Goal: Task Accomplishment & Management: Manage account settings

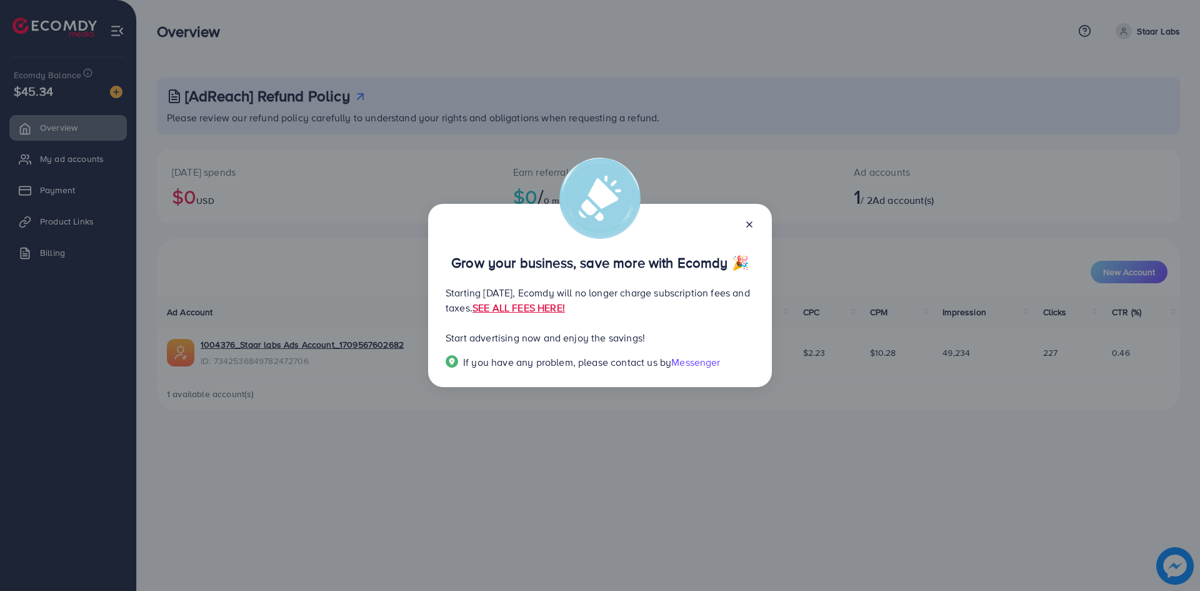
click at [747, 224] on icon at bounding box center [750, 224] width 10 height 10
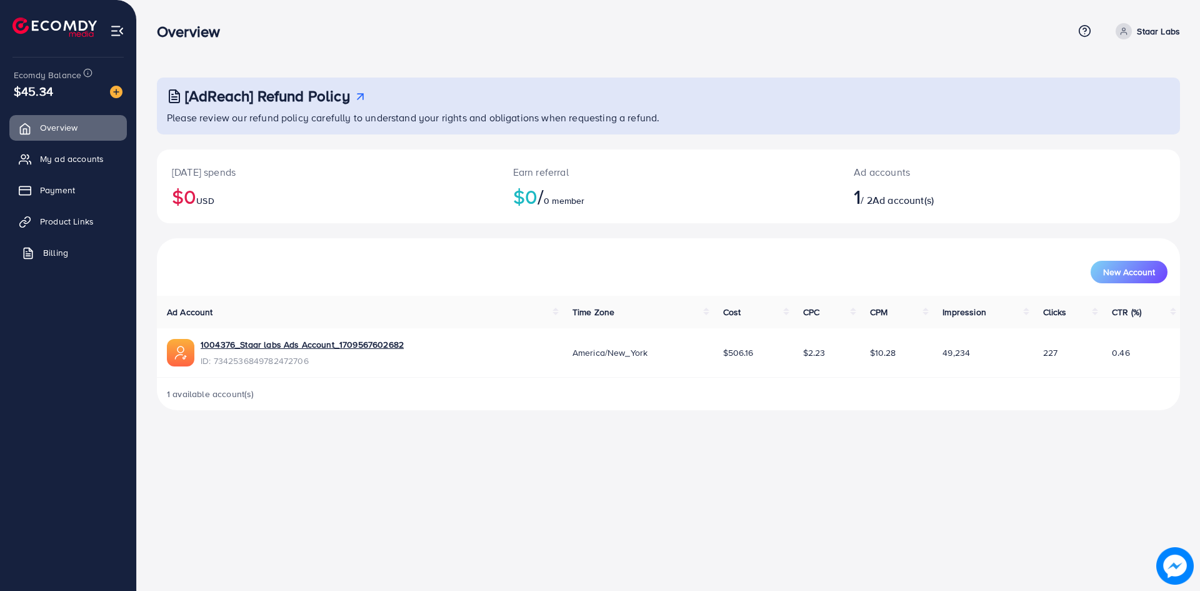
click at [57, 258] on span "Billing" at bounding box center [55, 252] width 25 height 13
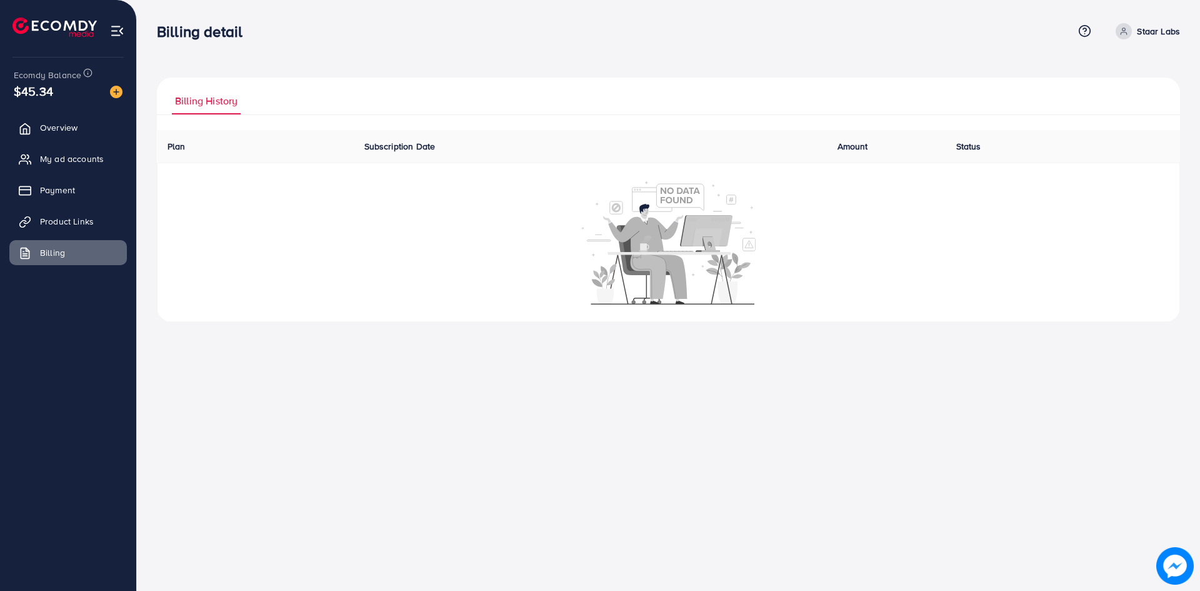
click at [1153, 28] on p "Staar Labs" at bounding box center [1158, 31] width 43 height 15
click at [1099, 81] on span "Profile" at bounding box center [1102, 74] width 29 height 15
select select "********"
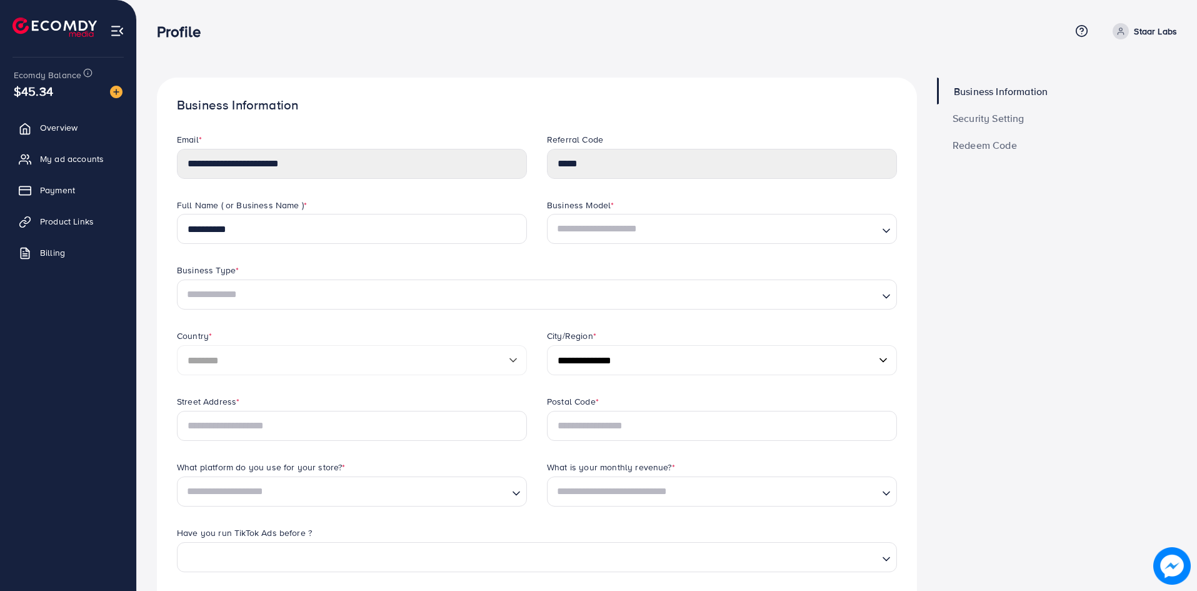
click at [978, 114] on span "Security Setting" at bounding box center [989, 118] width 72 height 10
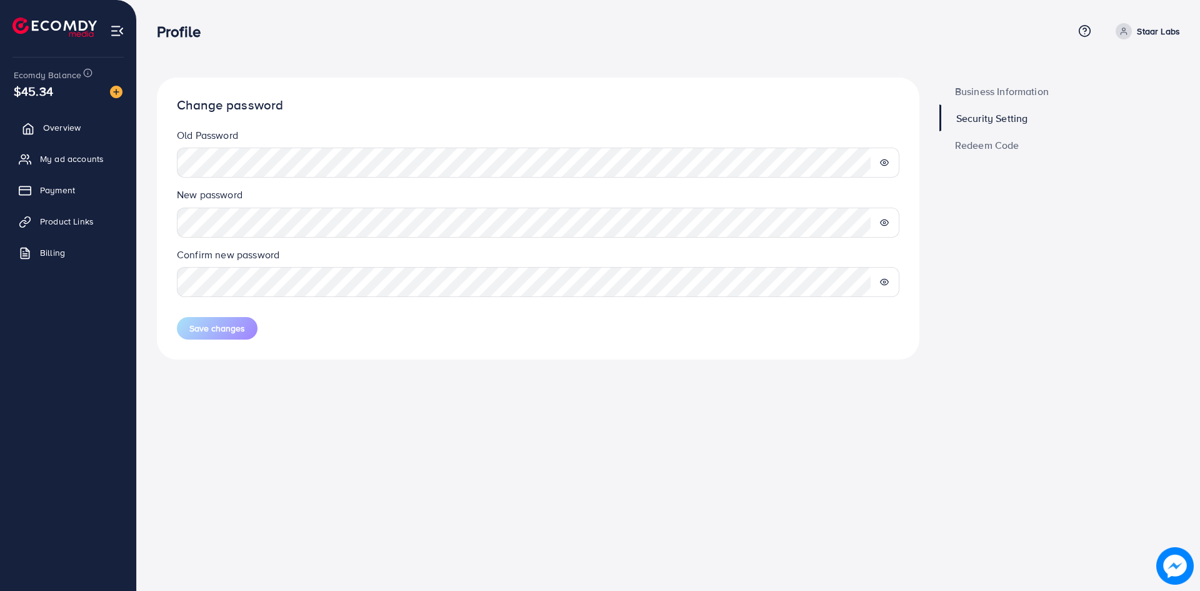
click at [86, 124] on link "Overview" at bounding box center [68, 127] width 118 height 25
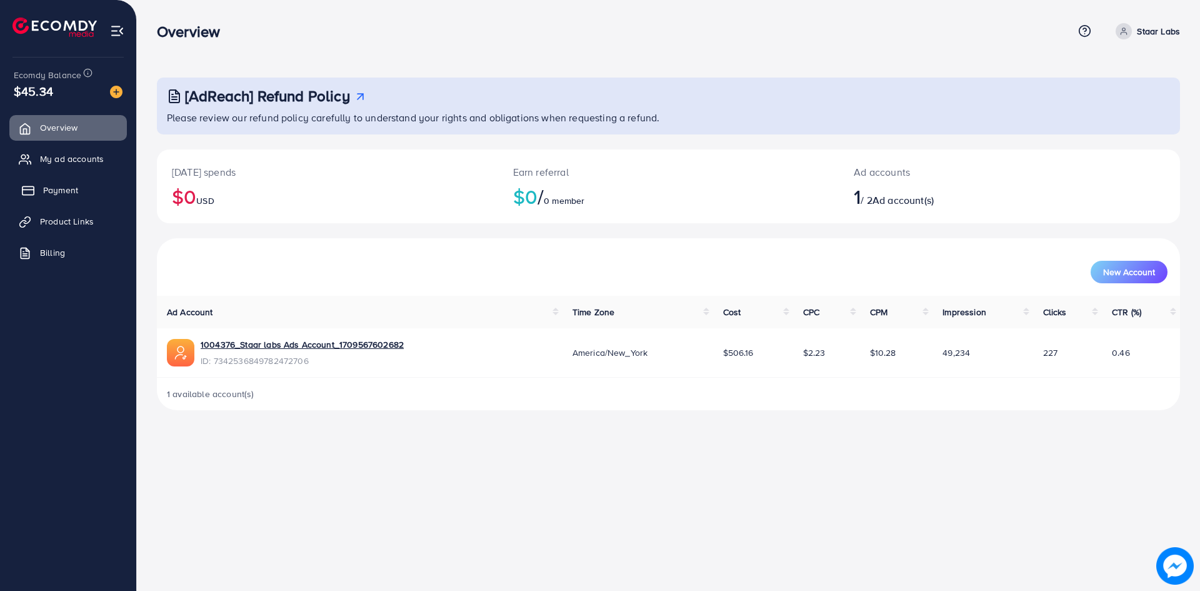
click at [83, 183] on link "Payment" at bounding box center [68, 190] width 118 height 25
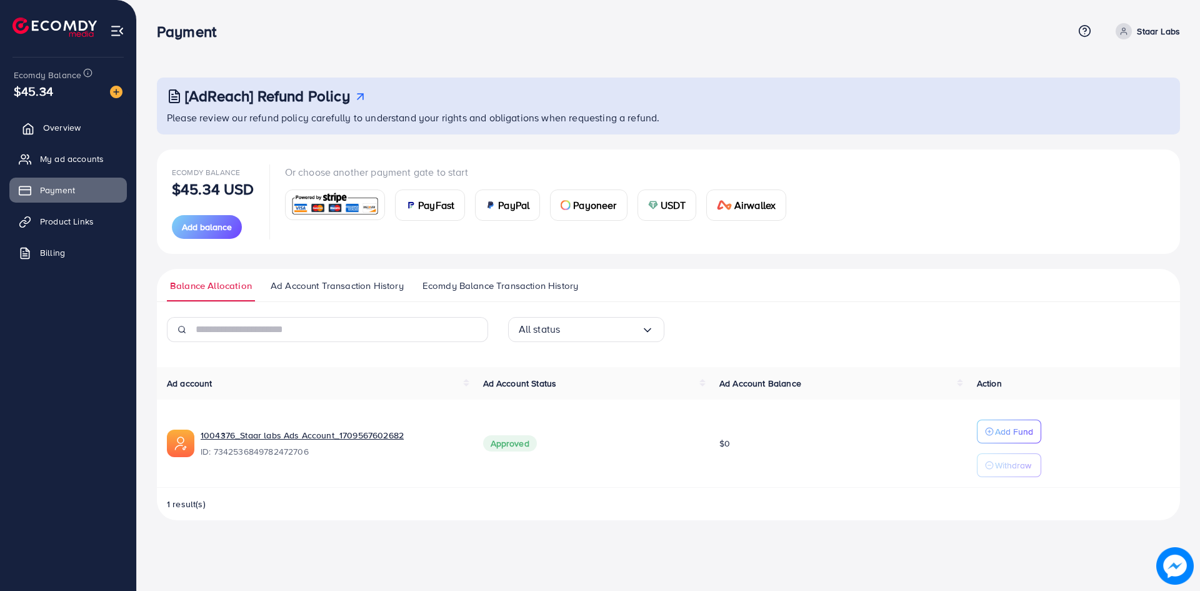
click at [56, 132] on span "Overview" at bounding box center [62, 127] width 38 height 13
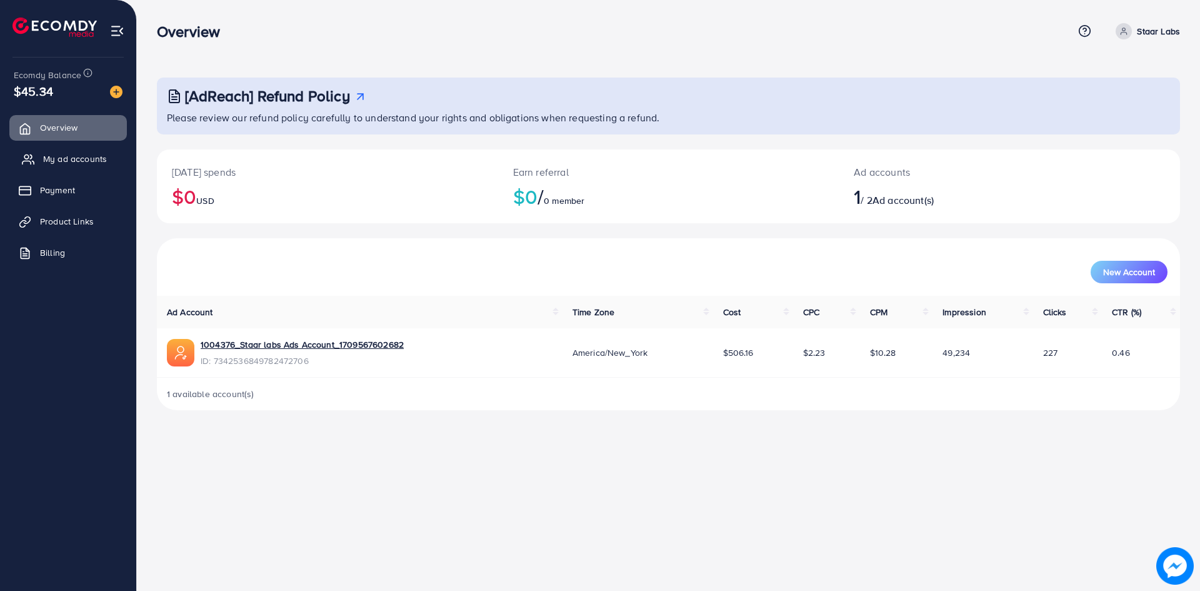
click at [66, 159] on span "My ad accounts" at bounding box center [75, 159] width 64 height 13
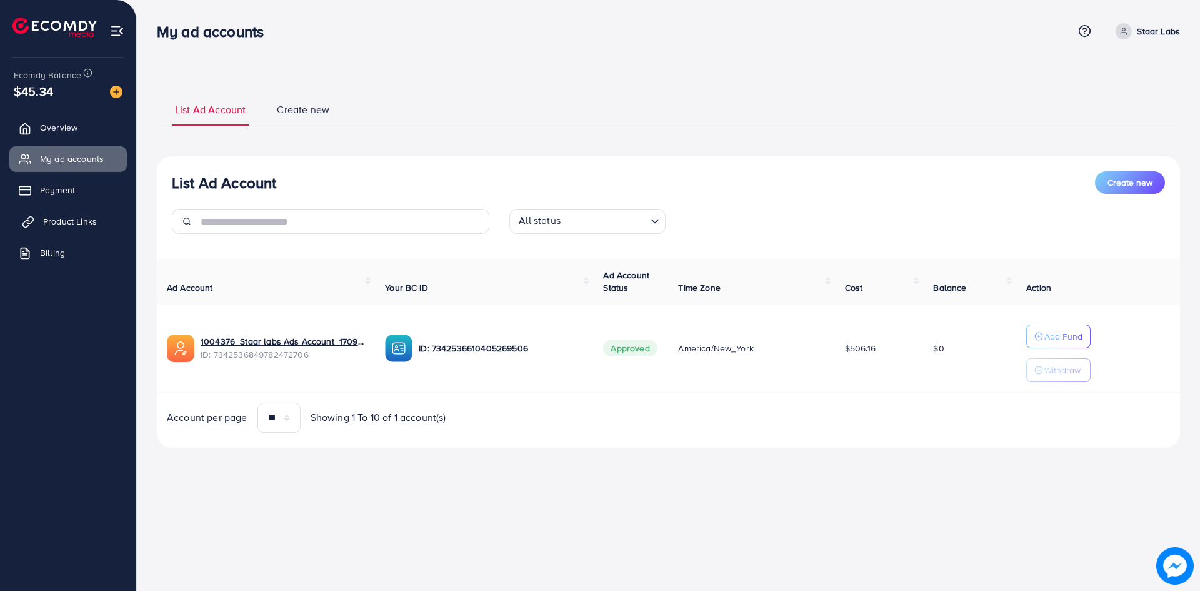
click at [79, 219] on span "Product Links" at bounding box center [70, 221] width 54 height 13
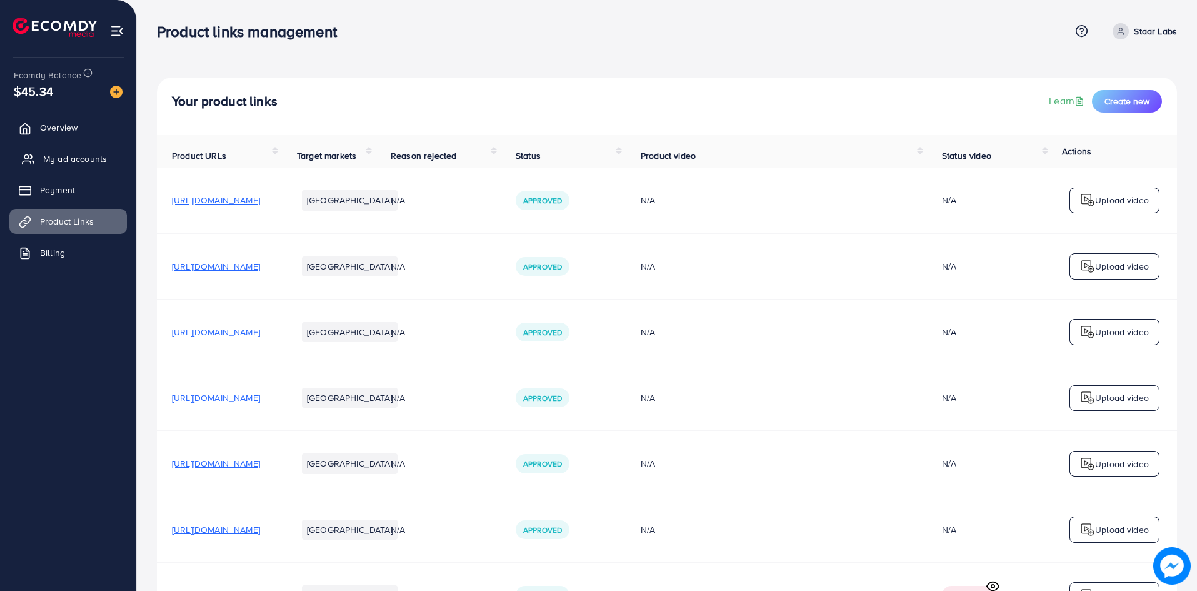
click at [50, 165] on span "My ad accounts" at bounding box center [75, 159] width 64 height 13
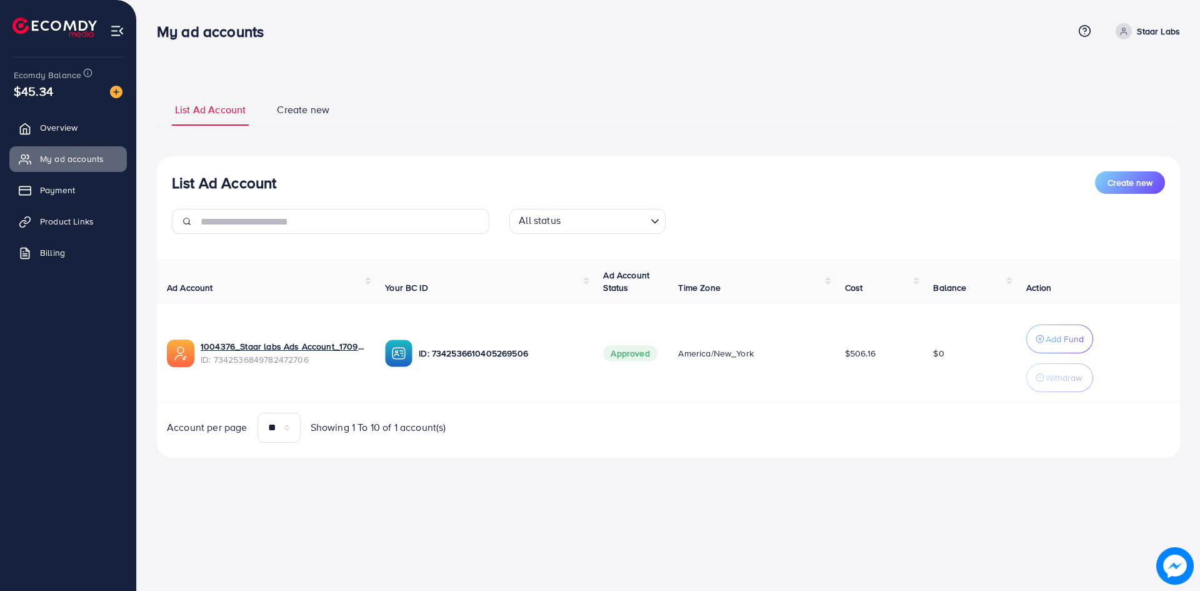
click at [285, 114] on span "Create new" at bounding box center [303, 110] width 53 height 14
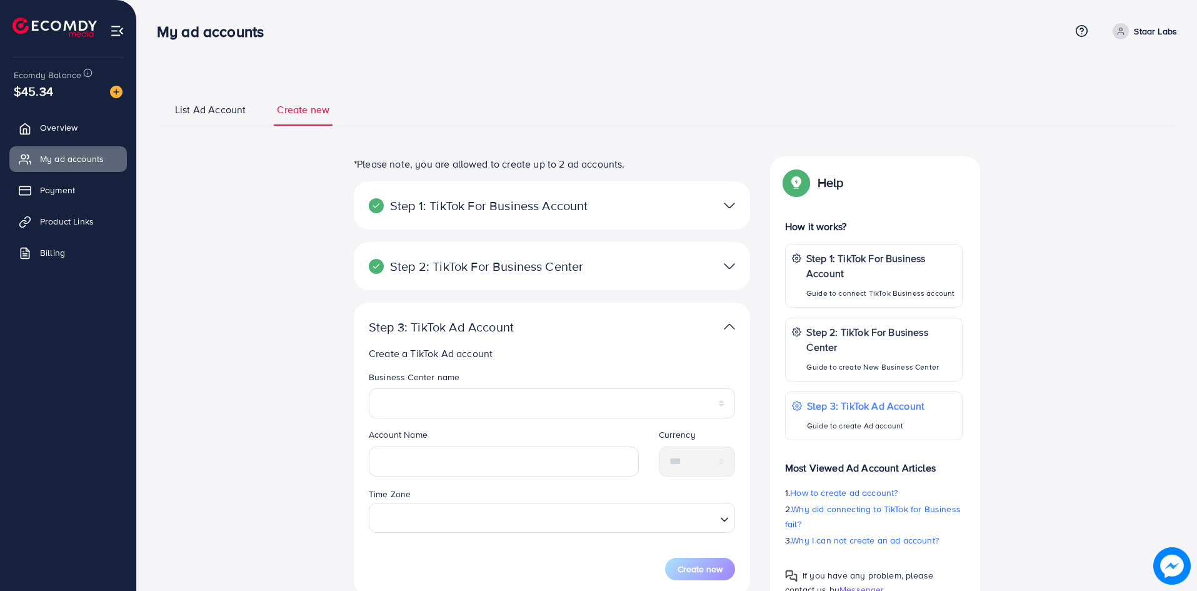
click at [236, 113] on span "List Ad Account" at bounding box center [210, 110] width 71 height 14
